Goal: Transaction & Acquisition: Download file/media

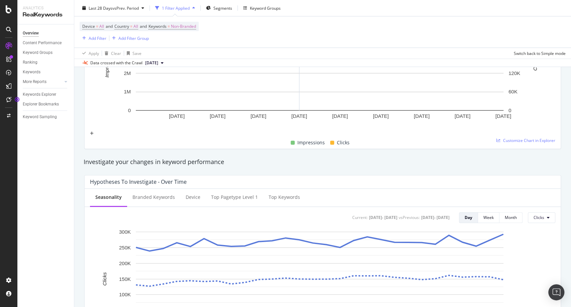
scroll to position [147, 0]
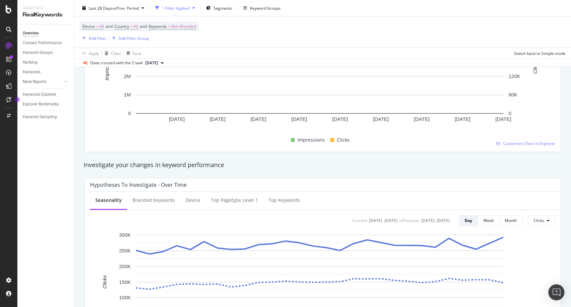
click at [293, 162] on div "Investigate your changes in keyword performance" at bounding box center [323, 164] width 478 height 9
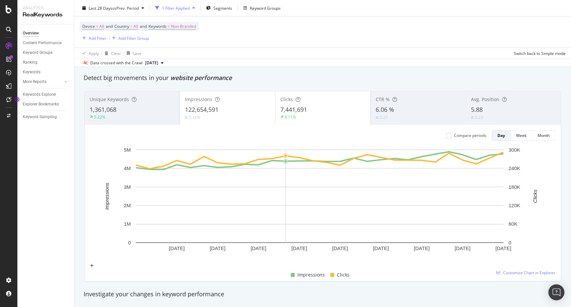
scroll to position [0, 0]
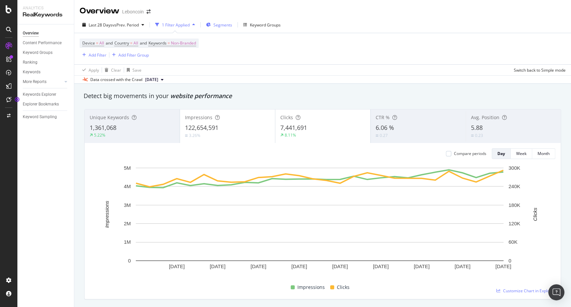
click at [225, 26] on span "Segments" at bounding box center [222, 25] width 19 height 6
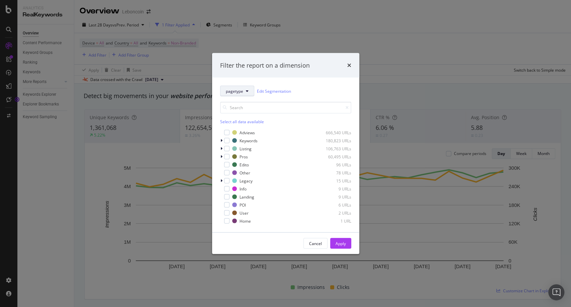
click at [233, 92] on span "pagetype" at bounding box center [234, 91] width 17 height 6
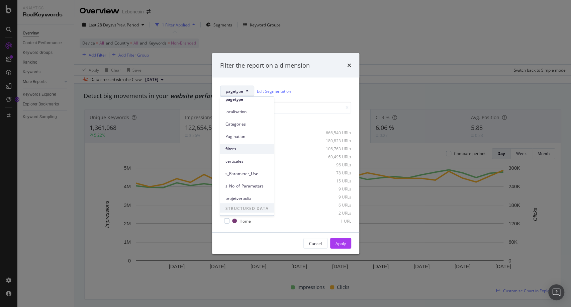
scroll to position [29, 0]
click at [319, 88] on div "pagetype Edit Segmentation" at bounding box center [285, 91] width 131 height 11
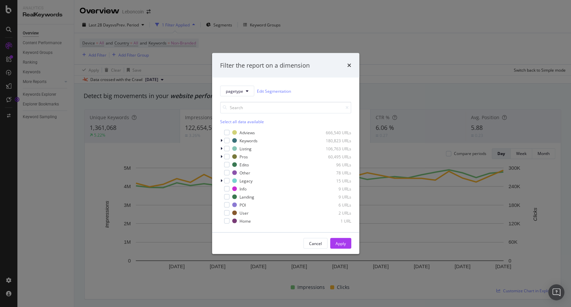
click at [249, 47] on div "Filter the report on a dimension pagetype Edit Segmentation Select all data ava…" at bounding box center [285, 153] width 571 height 307
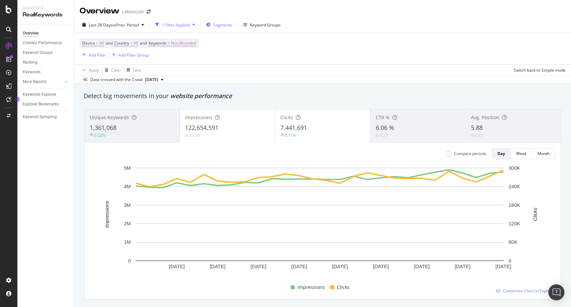
click at [229, 25] on span "Segments" at bounding box center [222, 25] width 19 height 6
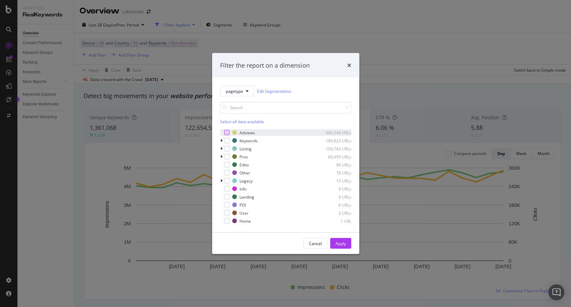
click at [226, 134] on div "modal" at bounding box center [226, 132] width 5 height 5
click at [344, 247] on div "Apply" at bounding box center [340, 243] width 10 height 10
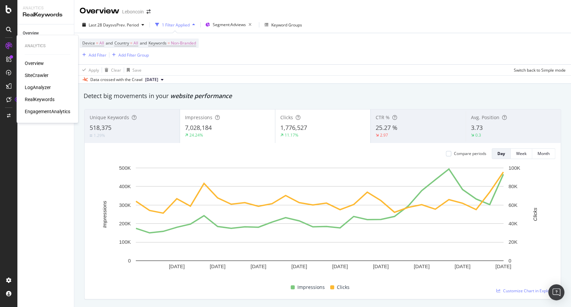
click at [45, 76] on div "SiteCrawler" at bounding box center [37, 75] width 24 height 7
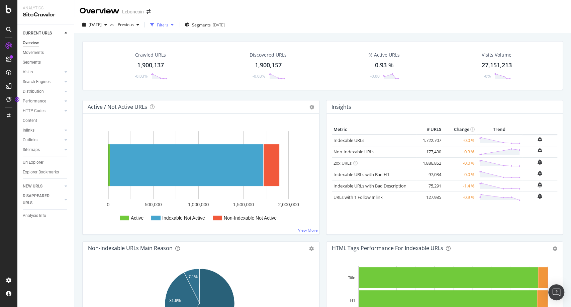
click at [168, 22] on div "Filters" at bounding box center [162, 25] width 11 height 6
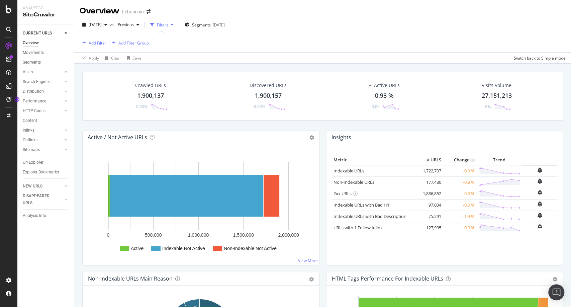
click at [168, 22] on div "Filters" at bounding box center [162, 25] width 11 height 6
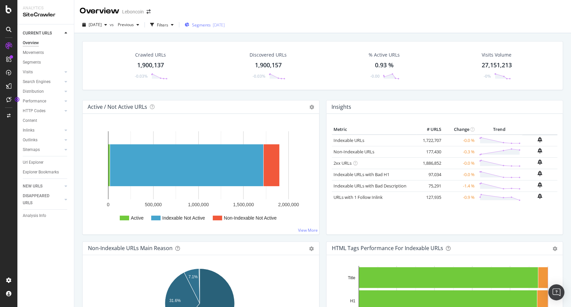
click at [211, 25] on span "Segments" at bounding box center [201, 25] width 19 height 6
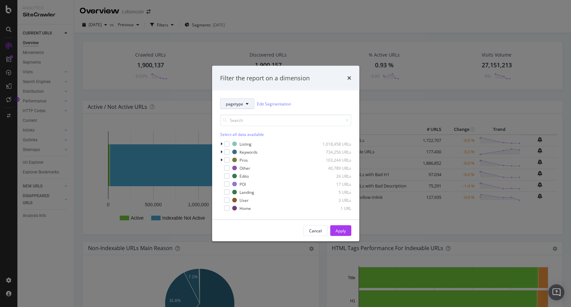
click at [244, 99] on button "pagetype" at bounding box center [237, 103] width 34 height 11
click at [240, 128] on span "pagetype" at bounding box center [246, 128] width 43 height 6
click at [221, 142] on icon "modal" at bounding box center [221, 144] width 2 height 4
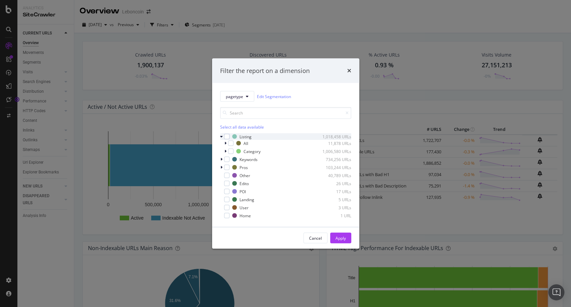
click at [222, 137] on icon "modal" at bounding box center [221, 136] width 3 height 4
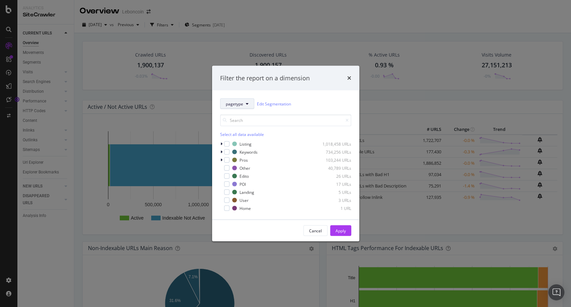
click at [239, 102] on span "pagetype" at bounding box center [234, 104] width 17 height 6
click at [249, 151] on span "Categories" at bounding box center [246, 152] width 43 height 6
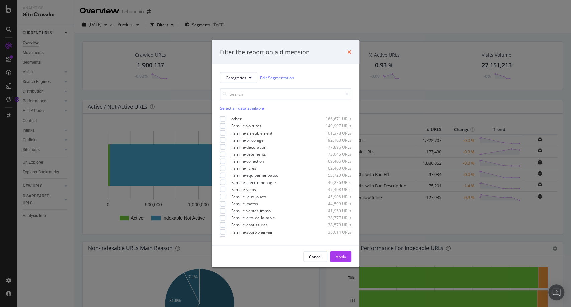
click at [350, 51] on icon "times" at bounding box center [349, 51] width 4 height 5
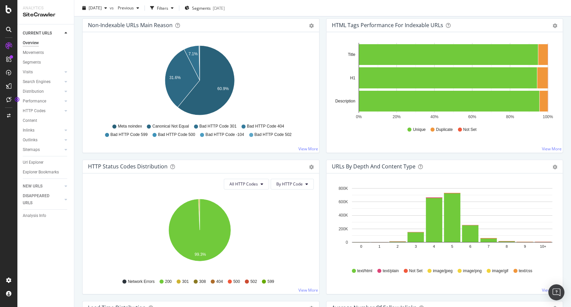
scroll to position [334, 0]
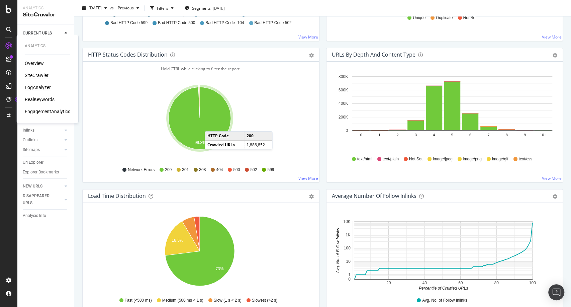
click at [48, 87] on div "LogAnalyzer" at bounding box center [38, 87] width 26 height 7
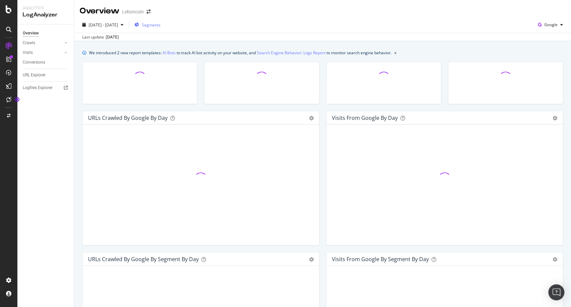
click at [159, 22] on span "Segments" at bounding box center [151, 25] width 19 height 6
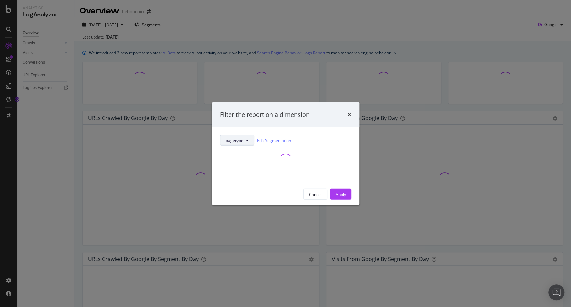
click at [251, 138] on button "pagetype" at bounding box center [237, 140] width 34 height 11
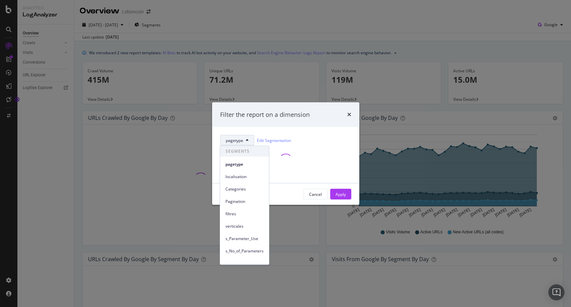
click at [247, 137] on button "pagetype" at bounding box center [237, 140] width 34 height 11
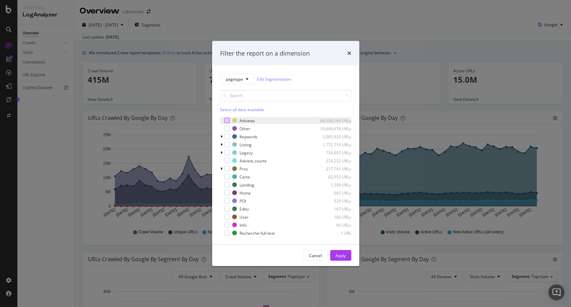
click at [226, 121] on div "modal" at bounding box center [226, 120] width 5 height 5
click at [346, 256] on button "Apply" at bounding box center [340, 255] width 21 height 11
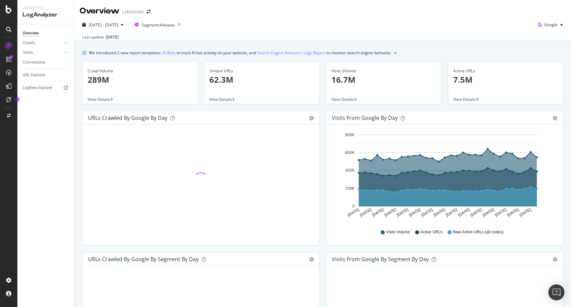
click at [222, 93] on div "Unique URLs 62.3M" at bounding box center [261, 78] width 104 height 32
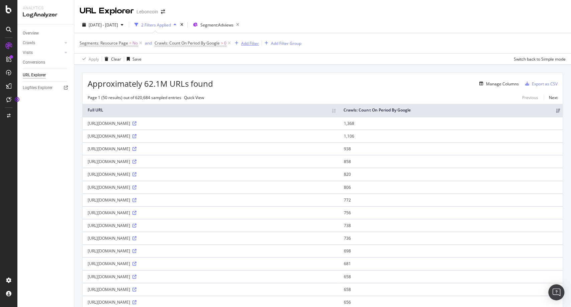
click at [252, 44] on div "Add Filter" at bounding box center [250, 43] width 18 height 6
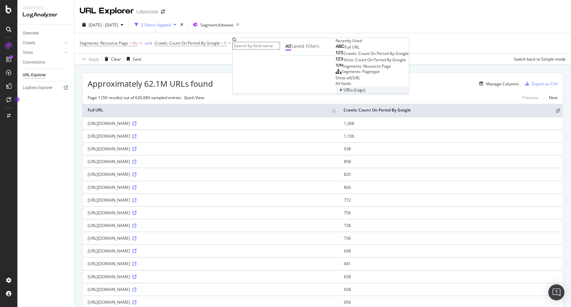
click at [343, 93] on span "URLs (Logs)" at bounding box center [354, 90] width 22 height 6
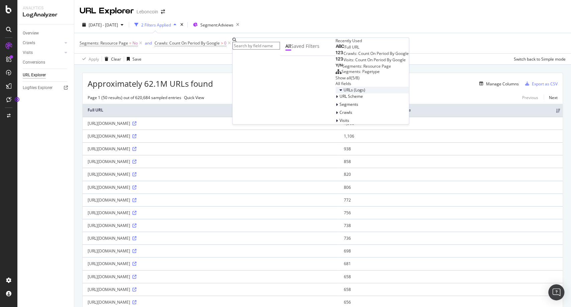
scroll to position [5, 0]
click at [339, 107] on span "Segments" at bounding box center [348, 104] width 19 height 6
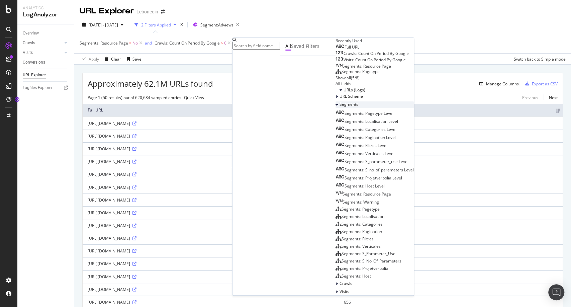
click at [339, 107] on span "Segments" at bounding box center [348, 104] width 19 height 6
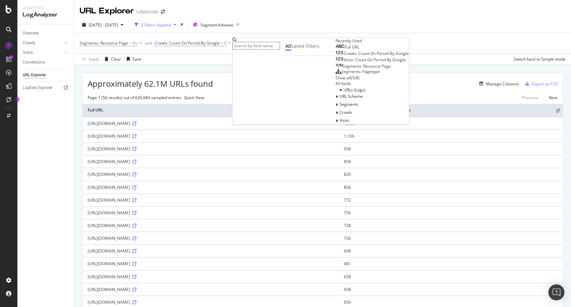
scroll to position [0, 0]
click at [273, 45] on input "text" at bounding box center [255, 46] width 47 height 8
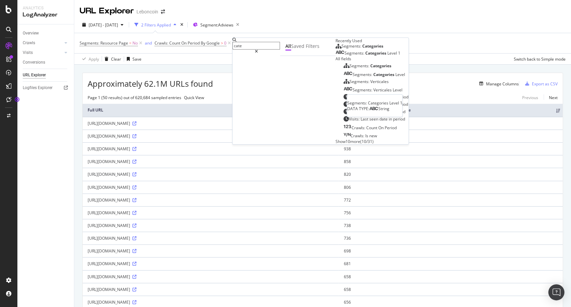
type input "cate"
click at [335, 49] on div "Segments: Categories" at bounding box center [359, 45] width 48 height 5
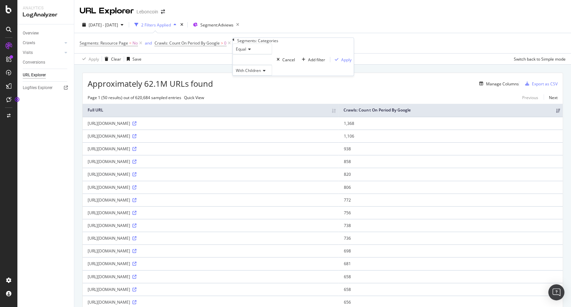
click at [253, 54] on div "Equal" at bounding box center [251, 48] width 39 height 11
click at [272, 54] on div "Equal" at bounding box center [251, 48] width 39 height 11
click at [272, 65] on div at bounding box center [251, 59] width 39 height 11
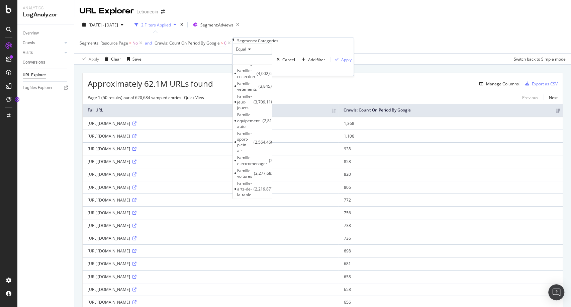
scroll to position [37, 0]
click at [271, 186] on div "Famille-voitures 2,277,682 URLS" at bounding box center [252, 192] width 39 height 13
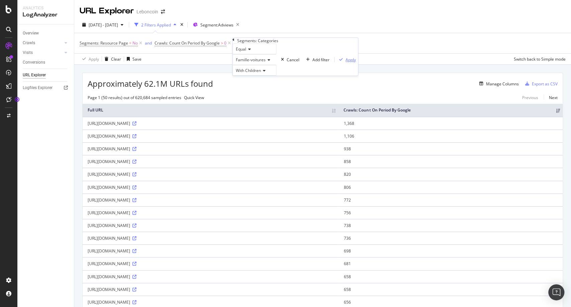
click at [345, 63] on div "Apply" at bounding box center [350, 60] width 10 height 6
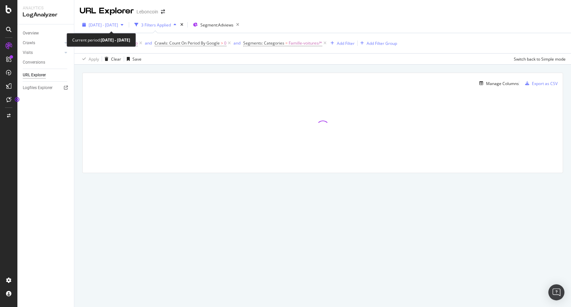
click at [123, 25] on icon "button" at bounding box center [122, 25] width 3 height 4
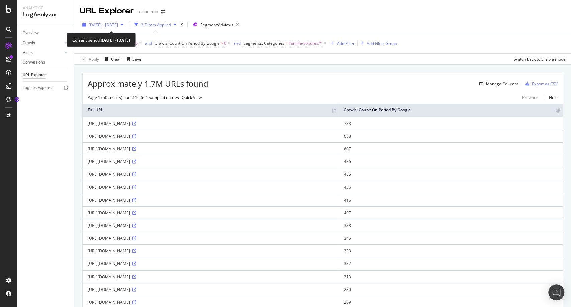
click at [110, 25] on span "[DATE] - [DATE]" at bounding box center [103, 25] width 29 height 6
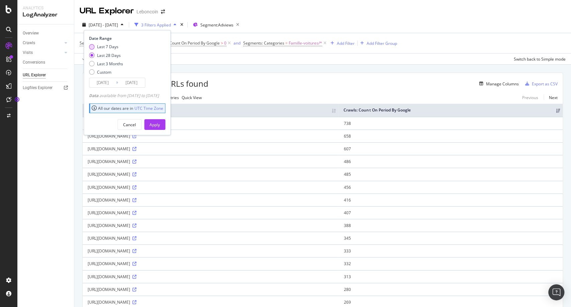
click at [98, 47] on div "Last 7 Days" at bounding box center [107, 47] width 21 height 6
type input "[DATE]"
click at [160, 124] on div "Apply" at bounding box center [154, 125] width 10 height 6
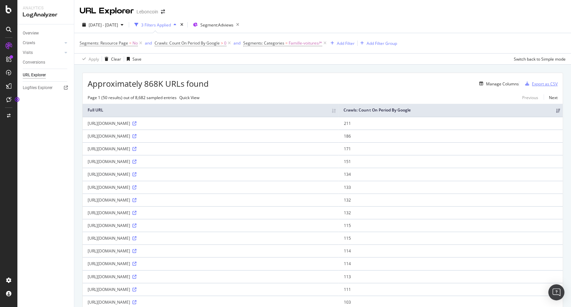
click at [538, 88] on div "Export as CSV" at bounding box center [539, 84] width 35 height 10
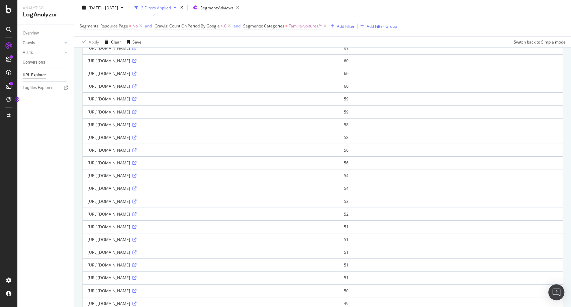
scroll to position [446, 0]
click at [31, 117] on div "DataExports" at bounding box center [38, 115] width 26 height 7
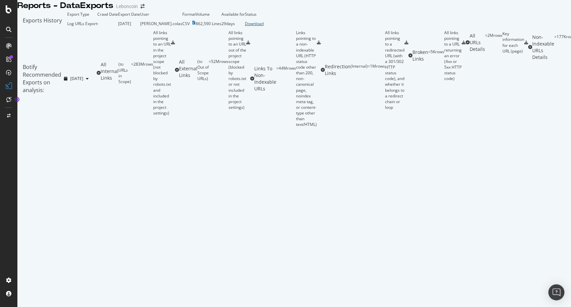
click at [263, 26] on div "Download" at bounding box center [254, 24] width 19 height 6
